Goal: Navigation & Orientation: Go to known website

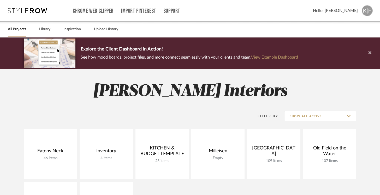
click at [353, 11] on span "Hello, [PERSON_NAME]" at bounding box center [335, 11] width 45 height 6
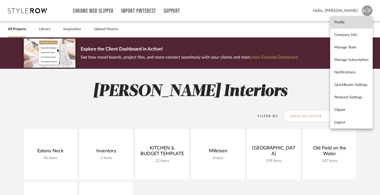
click at [344, 21] on span "Profile" at bounding box center [351, 22] width 34 height 4
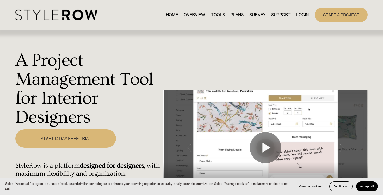
click at [302, 15] on link "LOGIN" at bounding box center [302, 14] width 13 height 7
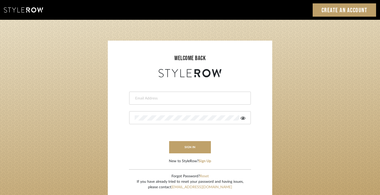
type input "[EMAIL_ADDRESS][DOMAIN_NAME]"
click at [244, 118] on icon at bounding box center [242, 118] width 5 height 4
click at [181, 149] on button "sign in" at bounding box center [190, 147] width 42 height 12
